Goal: Task Accomplishment & Management: Manage account settings

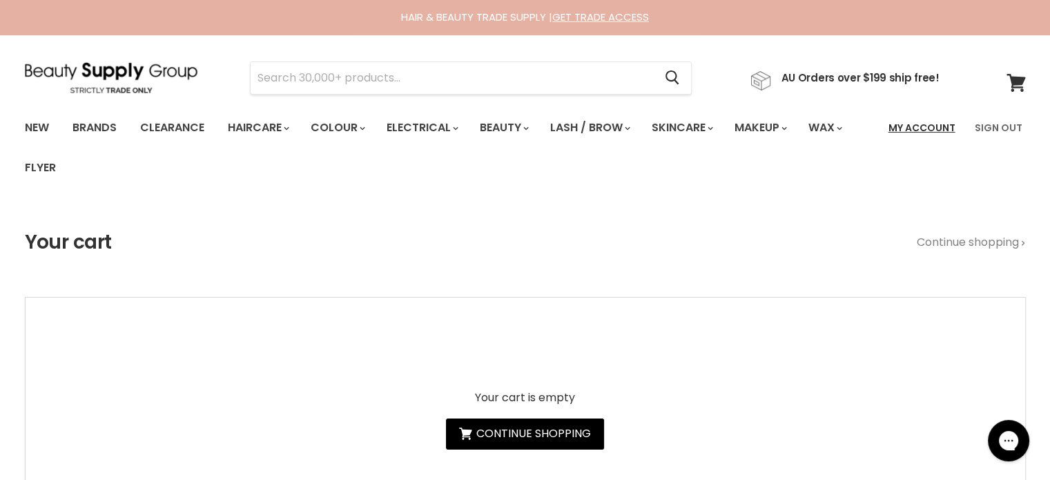
click at [918, 126] on link "My Account" at bounding box center [922, 127] width 84 height 29
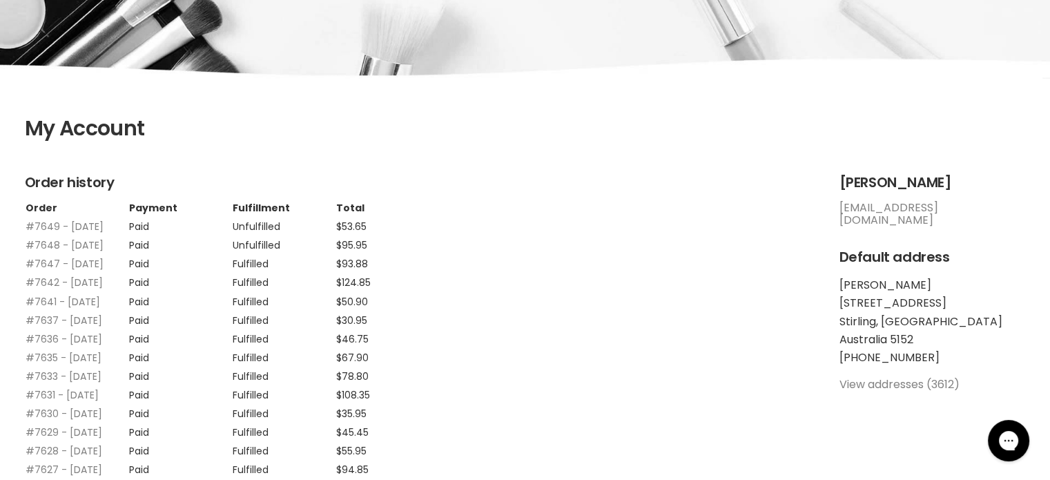
scroll to position [207, 0]
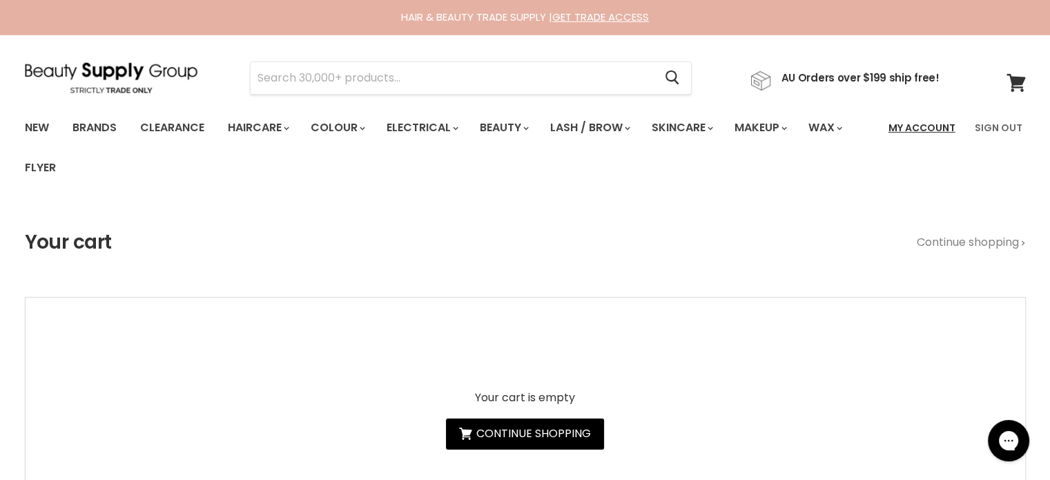
click at [941, 130] on link "My Account" at bounding box center [922, 127] width 84 height 29
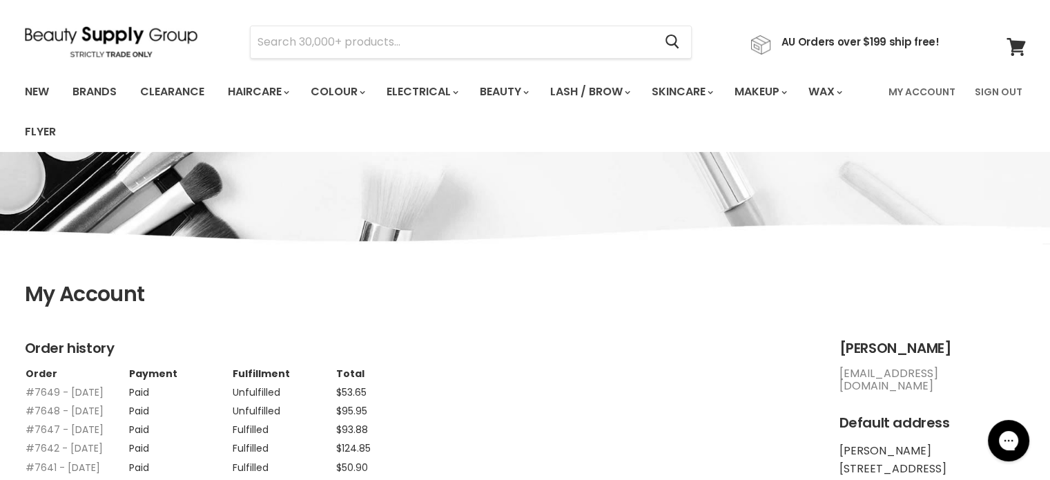
scroll to position [138, 0]
